Goal: Task Accomplishment & Management: Use online tool/utility

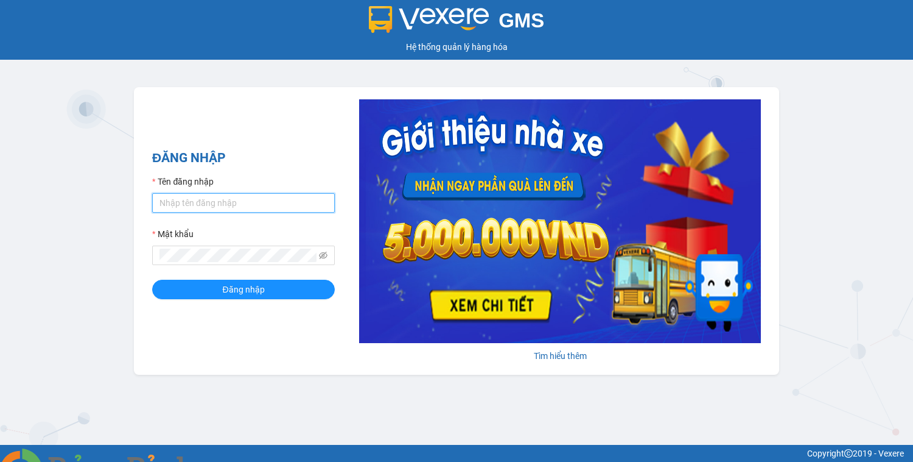
click at [254, 200] on input "Tên đăng nhập" at bounding box center [243, 202] width 183 height 19
type input "hocviecdn.hhg"
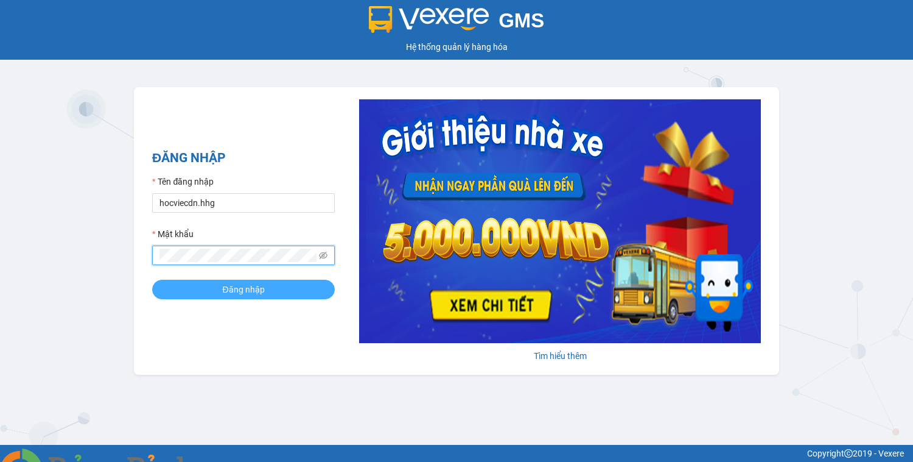
click at [222, 290] on span "Đăng nhập" at bounding box center [243, 289] width 42 height 13
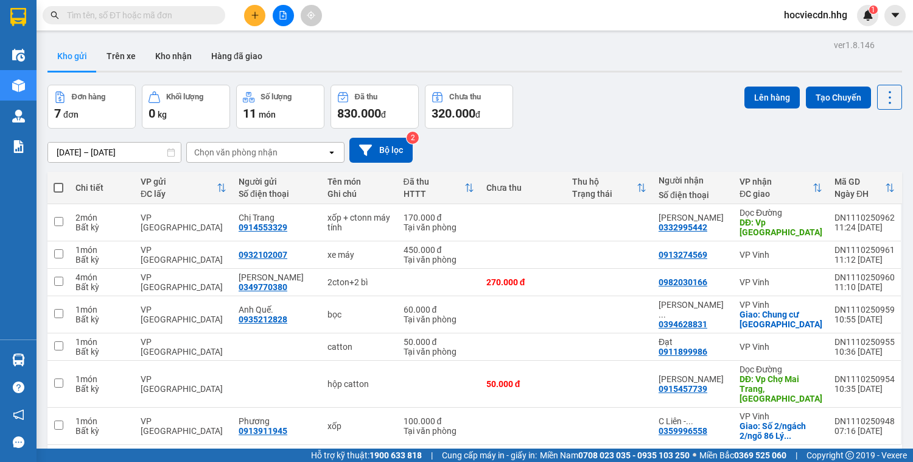
click at [195, 19] on input "text" at bounding box center [139, 15] width 144 height 13
